Goal: Register for event/course: Sign up to attend an event or enroll in a course

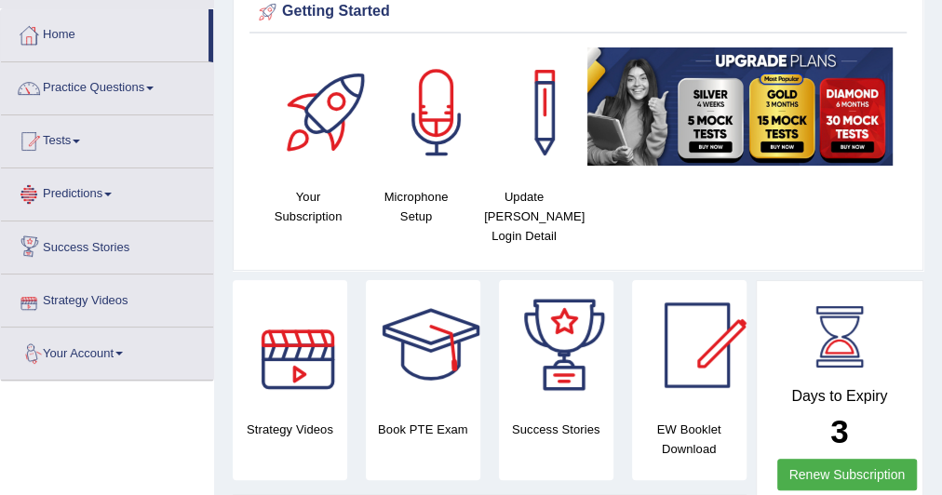
scroll to position [81, 0]
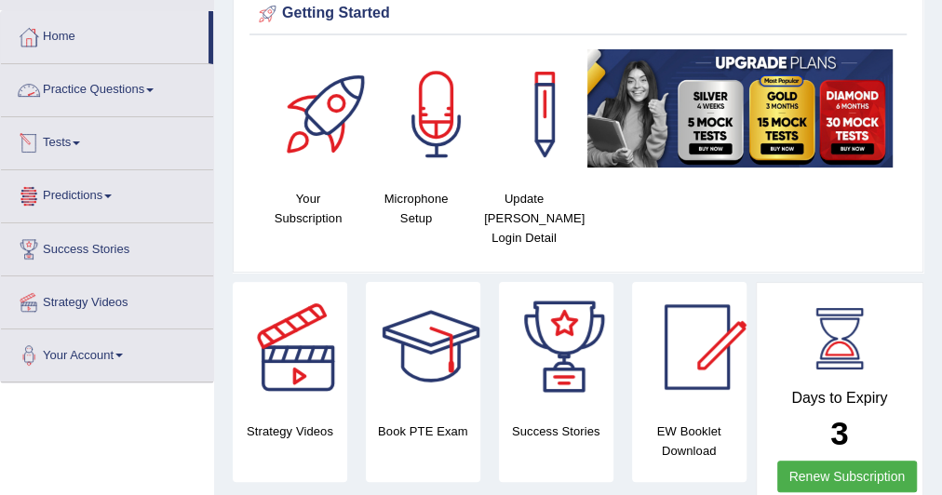
click at [157, 86] on link "Practice Questions" at bounding box center [107, 87] width 212 height 47
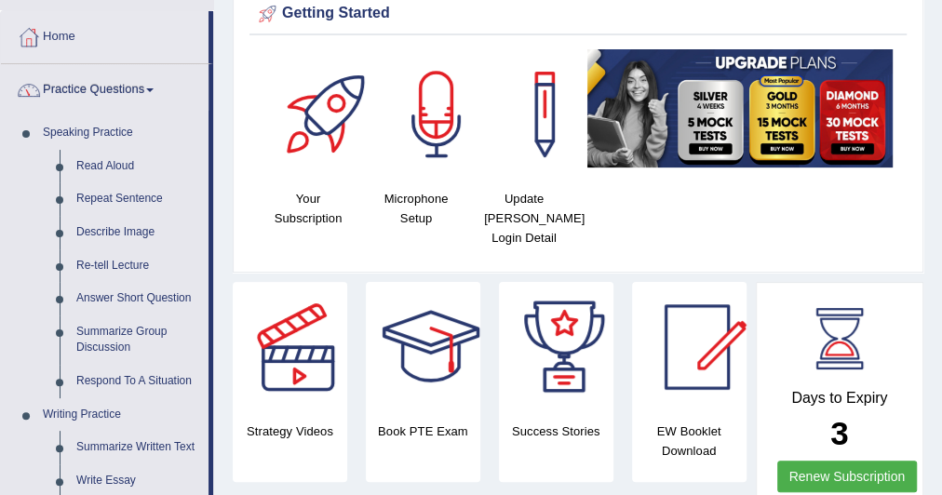
click at [157, 86] on link "Practice Questions" at bounding box center [104, 87] width 207 height 47
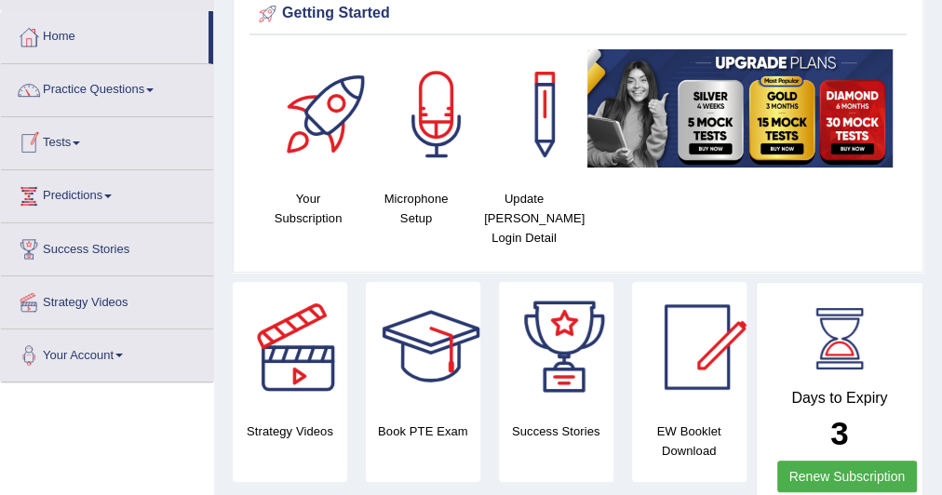
click at [74, 140] on link "Tests" at bounding box center [107, 140] width 212 height 47
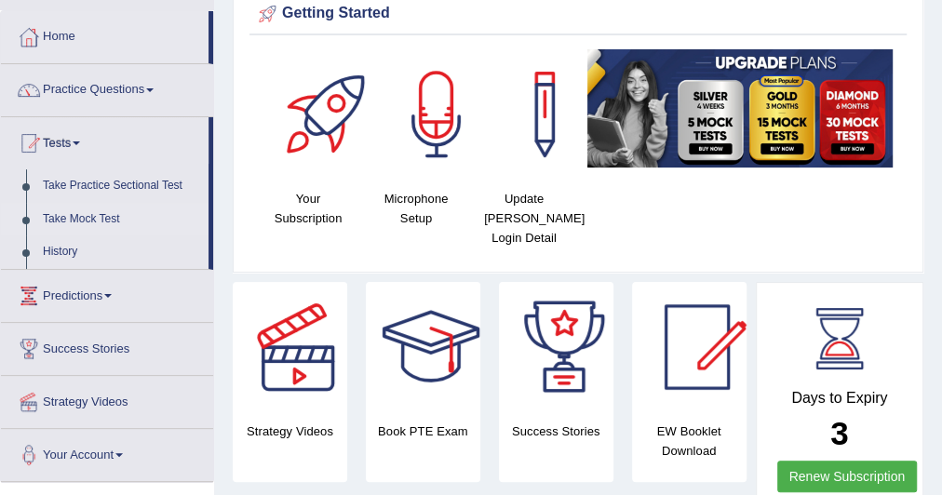
click at [102, 209] on link "Take Mock Test" at bounding box center [121, 219] width 174 height 33
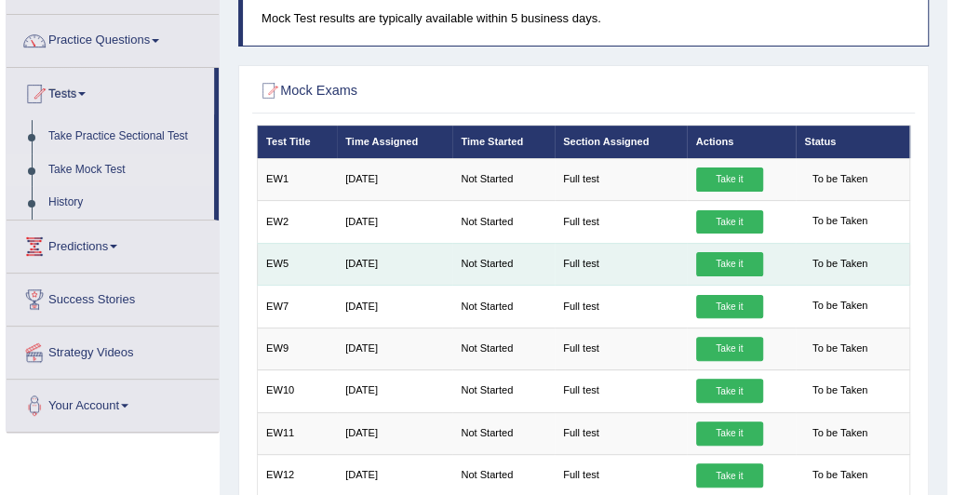
scroll to position [130, 0]
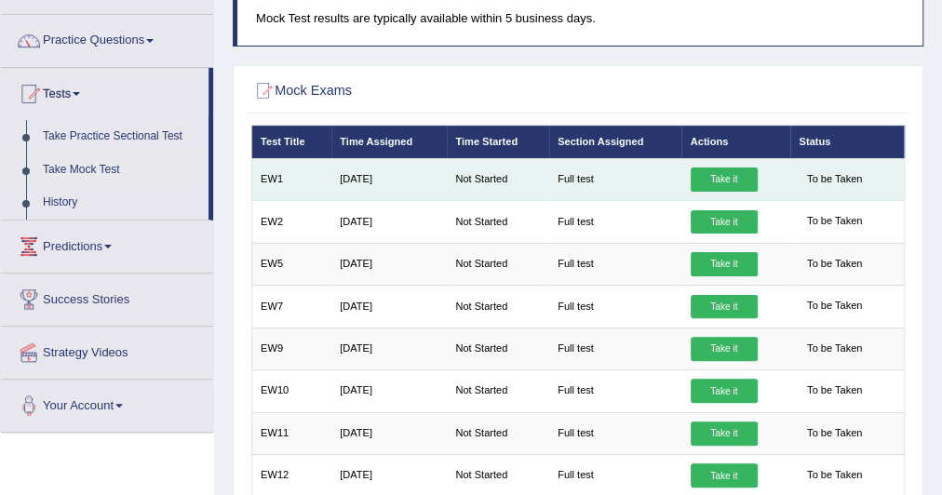
click at [731, 177] on link "Take it" at bounding box center [723, 179] width 67 height 24
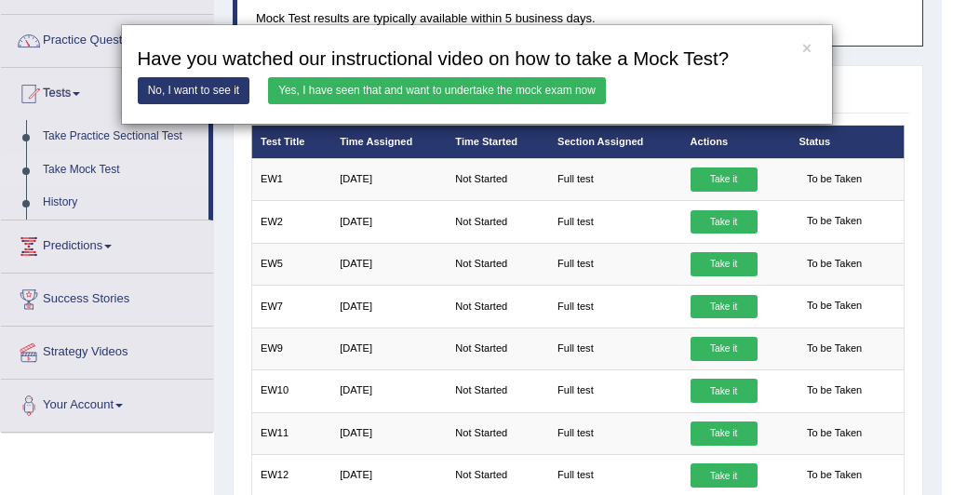
click at [573, 81] on link "Yes, I have seen that and want to undertake the mock exam now" at bounding box center [437, 90] width 338 height 27
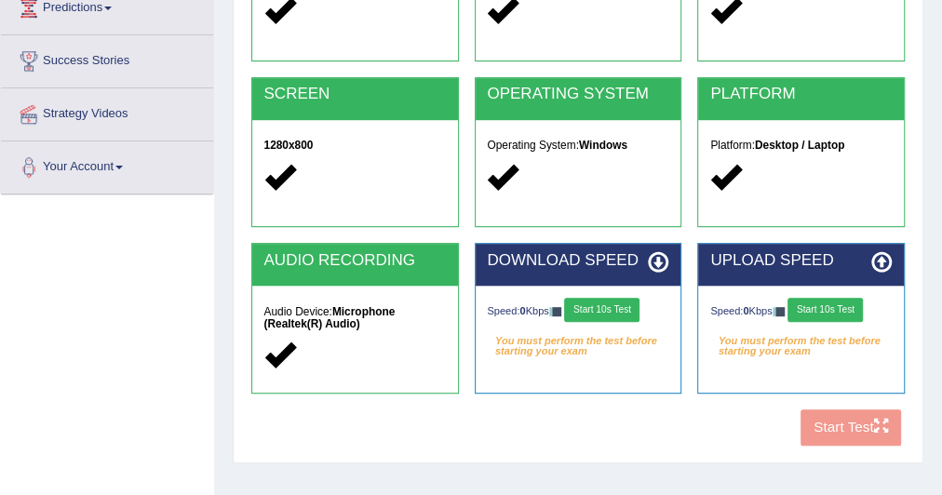
scroll to position [271, 0]
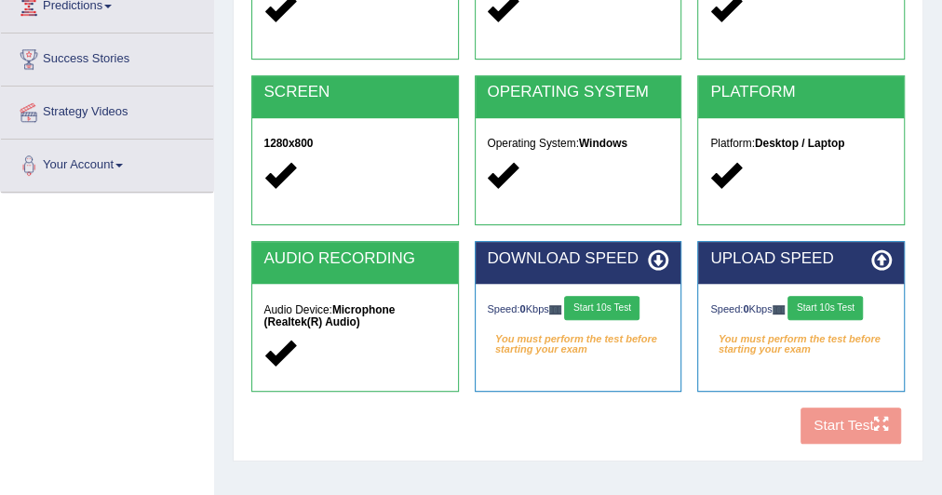
click at [614, 300] on button "Start 10s Test" at bounding box center [601, 308] width 75 height 24
click at [814, 305] on button "Start 10s Test" at bounding box center [824, 308] width 75 height 24
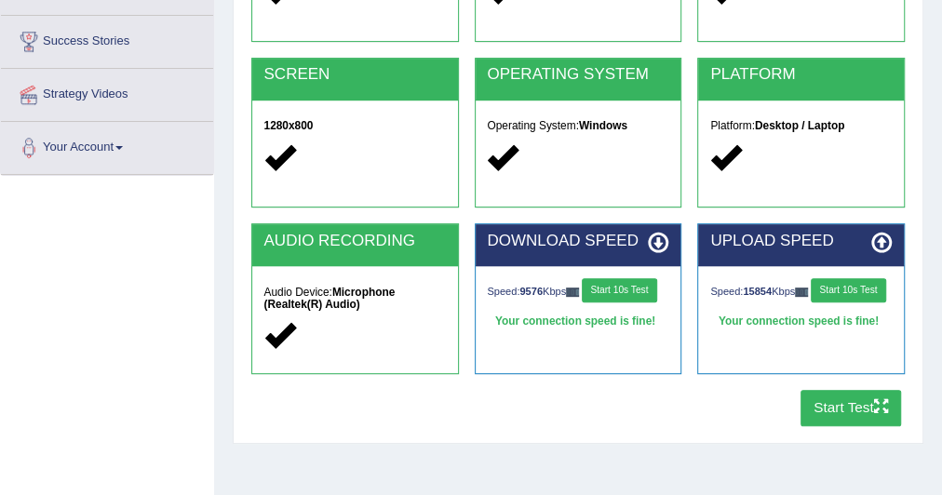
scroll to position [287, 0]
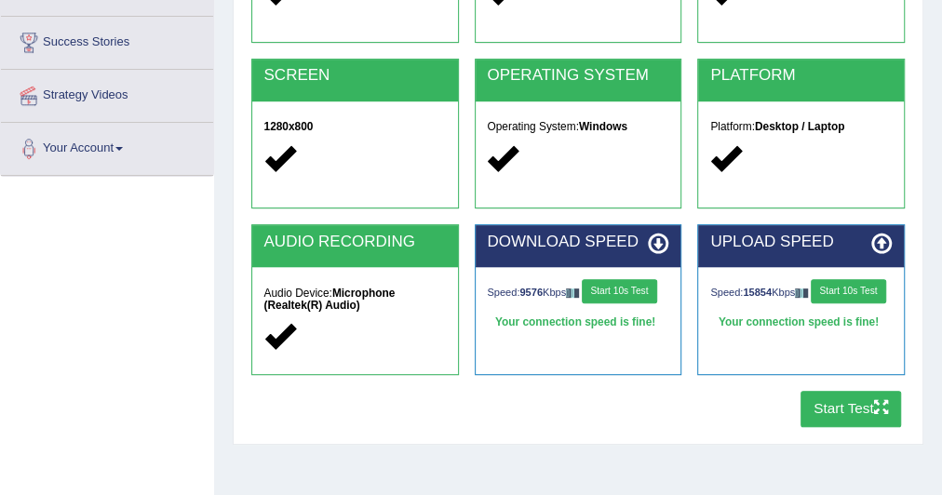
click at [826, 400] on button "Start Test" at bounding box center [850, 409] width 101 height 36
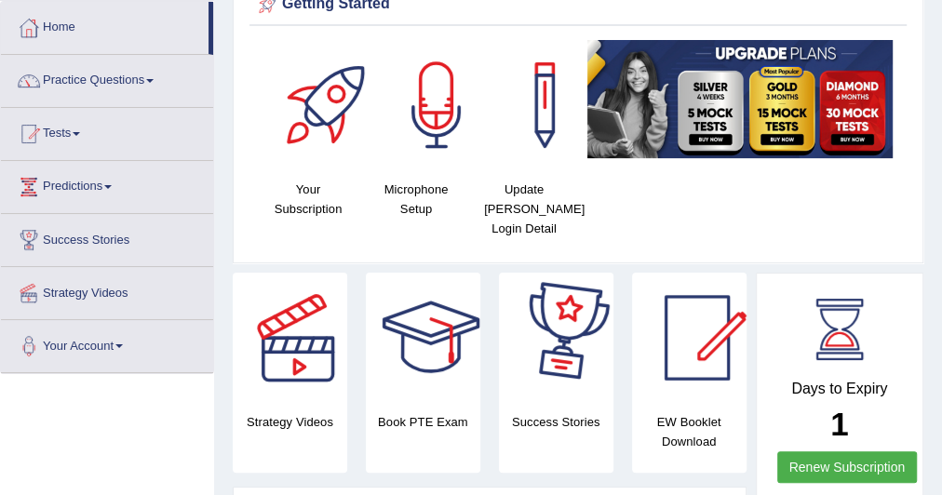
scroll to position [103, 0]
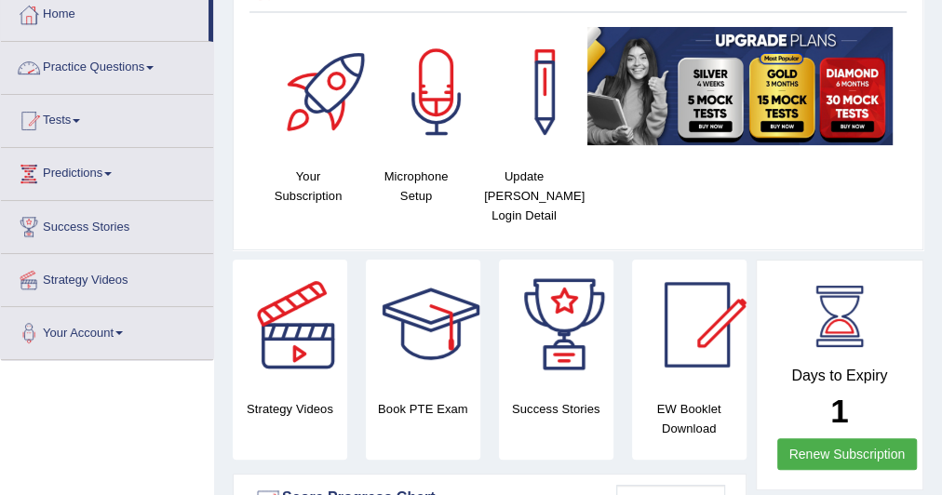
click at [149, 60] on link "Practice Questions" at bounding box center [107, 65] width 212 height 47
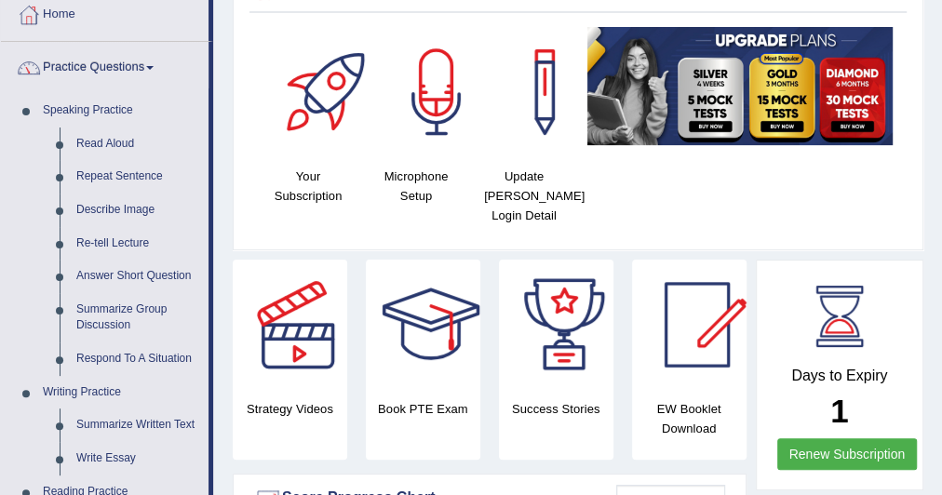
click at [149, 60] on link "Practice Questions" at bounding box center [104, 65] width 207 height 47
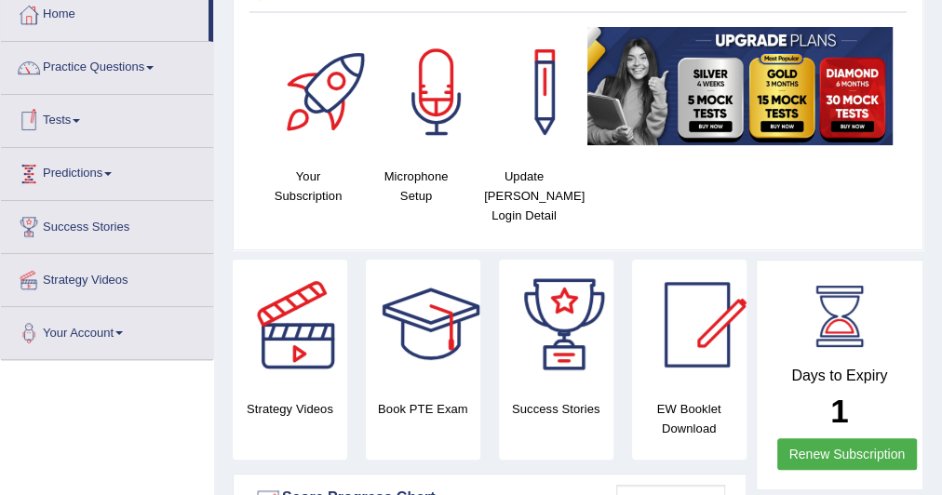
click at [80, 124] on link "Tests" at bounding box center [107, 118] width 212 height 47
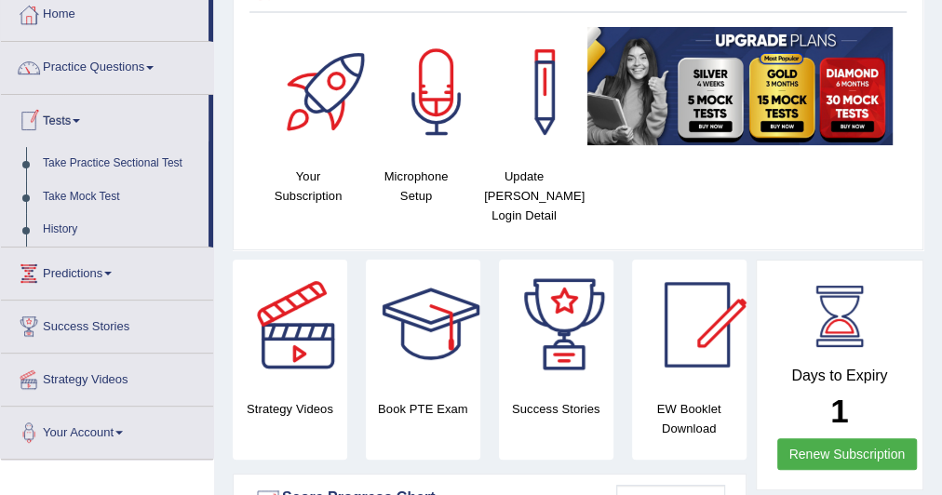
click at [82, 114] on link "Tests" at bounding box center [104, 118] width 207 height 47
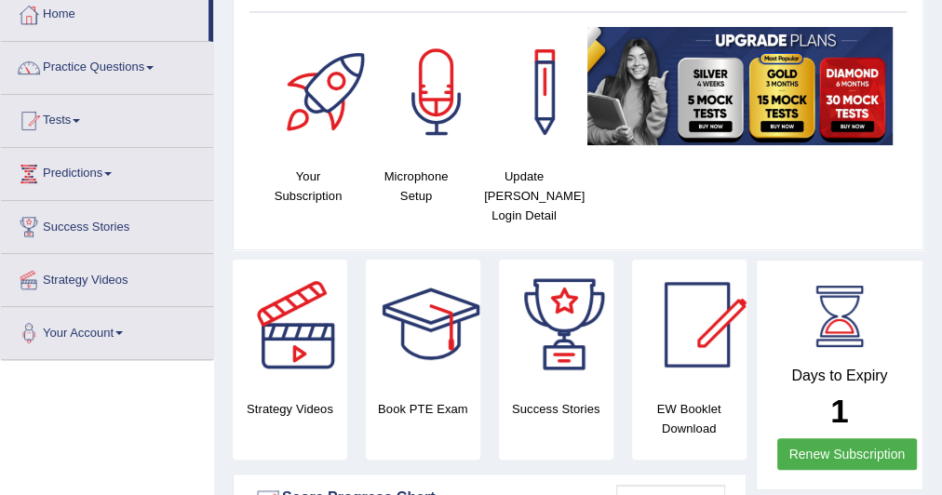
click at [82, 114] on link "Tests" at bounding box center [107, 118] width 212 height 47
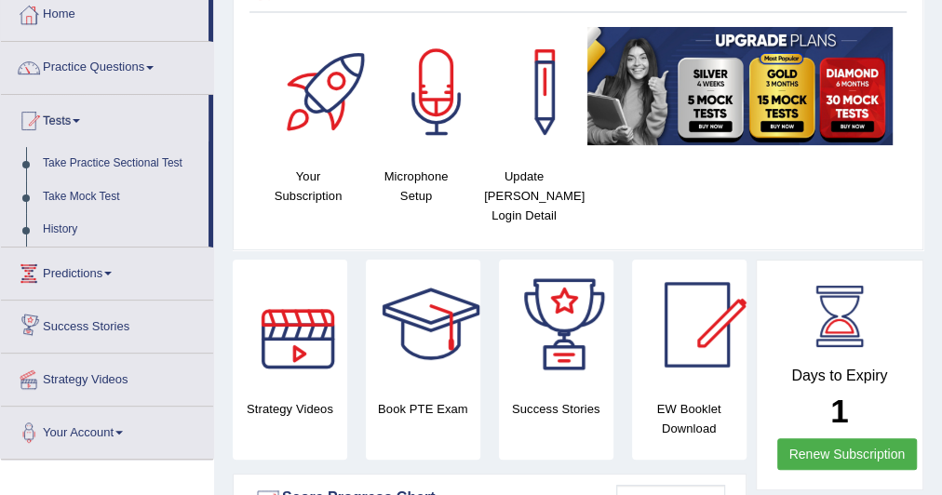
click at [187, 317] on link "Success Stories" at bounding box center [107, 324] width 212 height 47
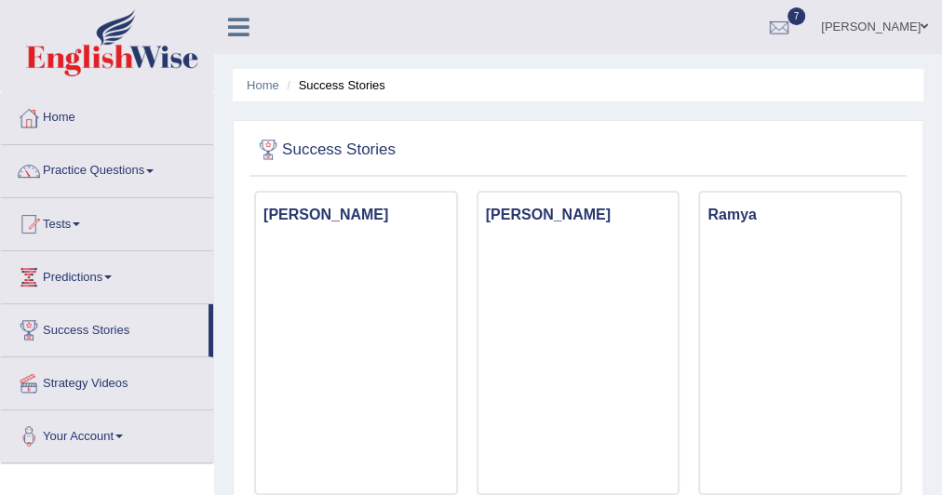
click at [148, 173] on link "Practice Questions" at bounding box center [107, 168] width 212 height 47
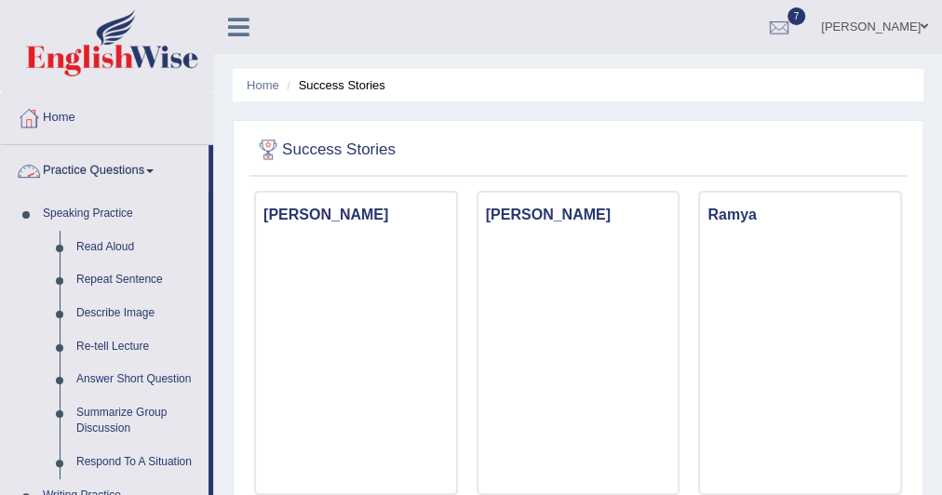
click at [158, 163] on link "Practice Questions" at bounding box center [104, 168] width 207 height 47
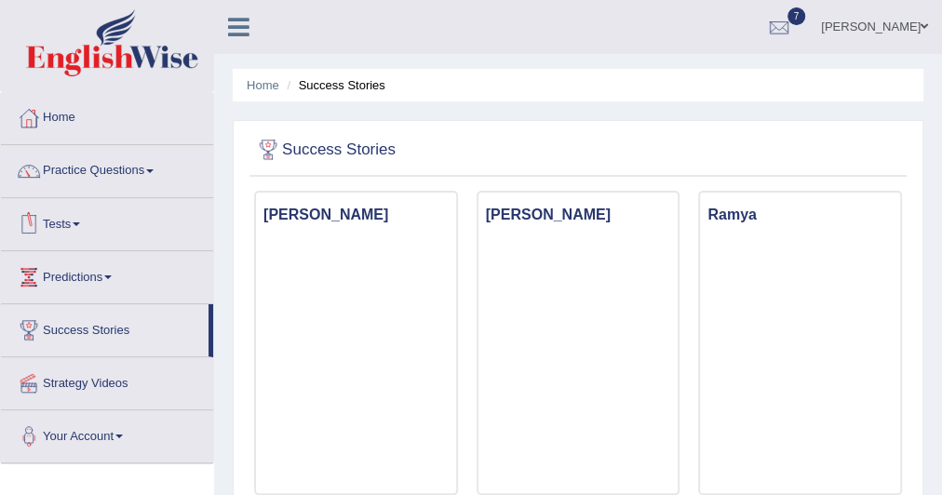
click at [84, 218] on link "Tests" at bounding box center [107, 221] width 212 height 47
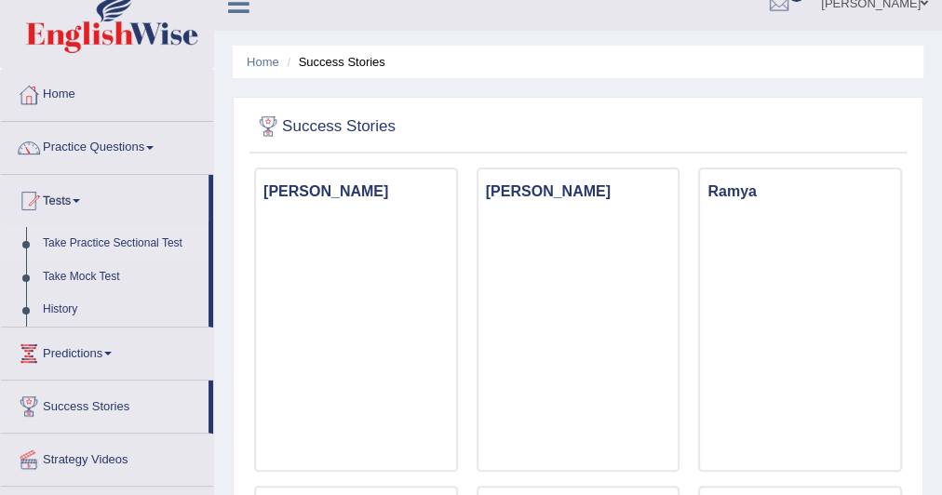
scroll to position [27, 0]
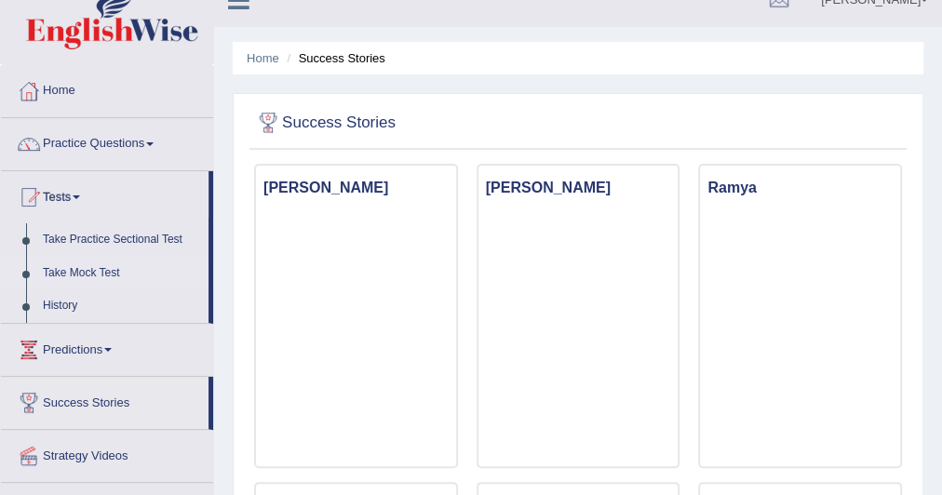
click at [99, 267] on link "Take Mock Test" at bounding box center [121, 273] width 174 height 33
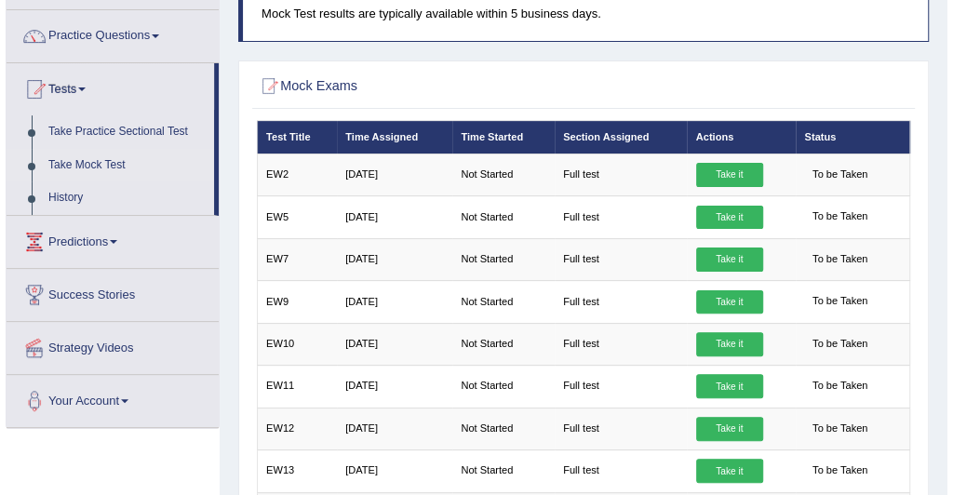
scroll to position [138, 0]
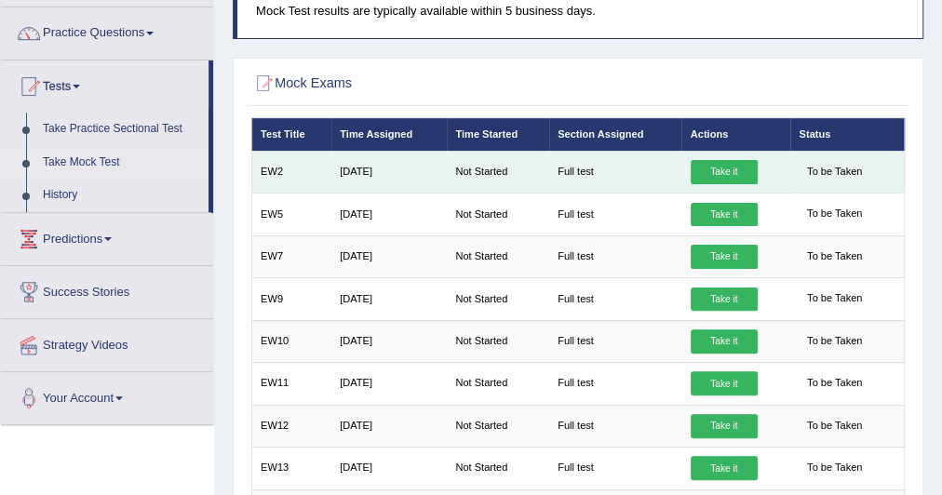
click at [724, 166] on link "Take it" at bounding box center [723, 172] width 67 height 24
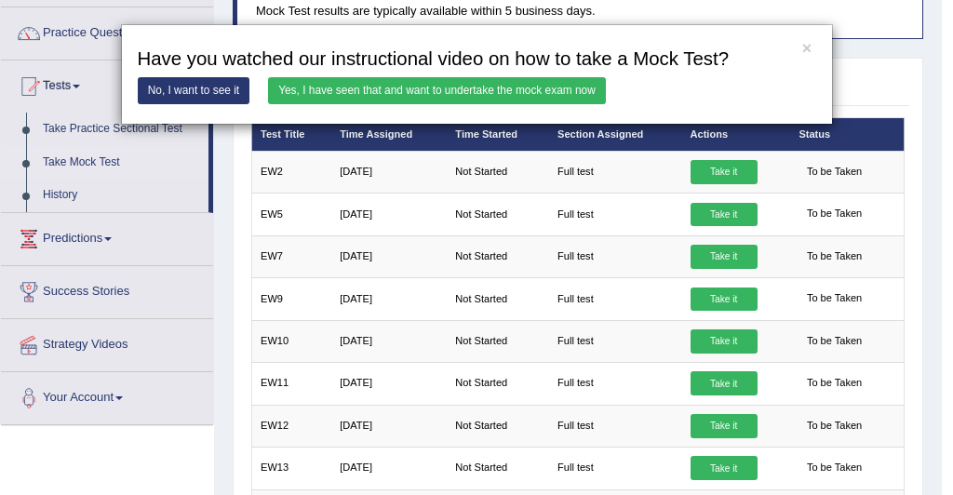
click at [573, 91] on link "Yes, I have seen that and want to undertake the mock exam now" at bounding box center [437, 90] width 338 height 27
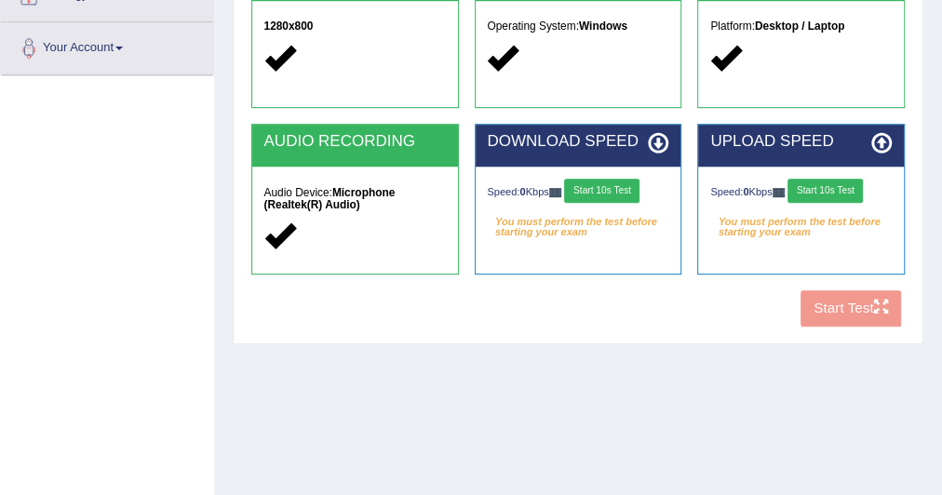
scroll to position [406, 0]
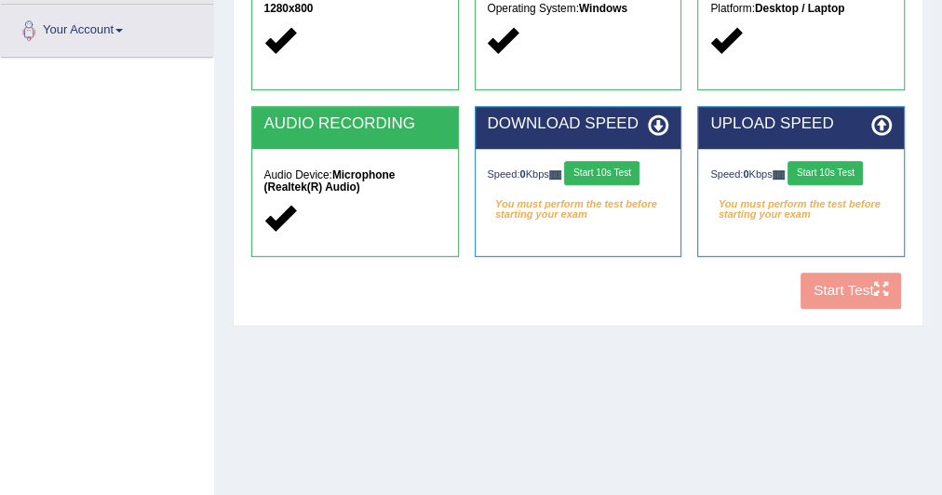
click at [591, 175] on button "Start 10s Test" at bounding box center [601, 173] width 75 height 24
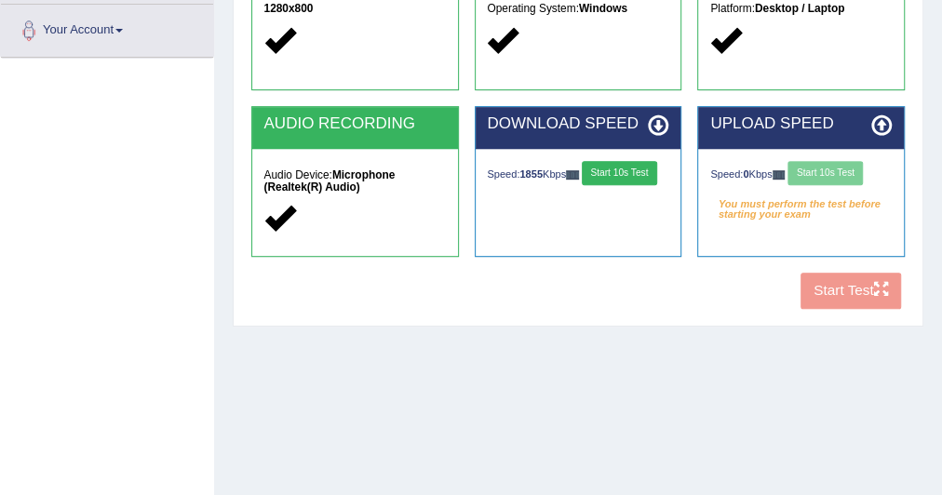
click at [839, 171] on div "Speed: 0 Kbps Start 10s Test" at bounding box center [800, 175] width 181 height 28
click at [838, 173] on button "Start 10s Test" at bounding box center [824, 173] width 75 height 24
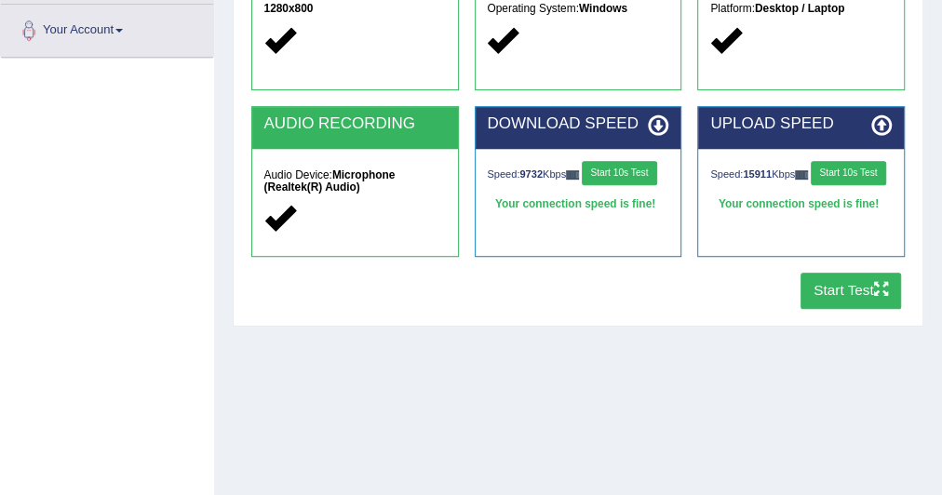
click at [832, 277] on button "Start Test" at bounding box center [850, 291] width 101 height 36
